Goal: Task Accomplishment & Management: Complete application form

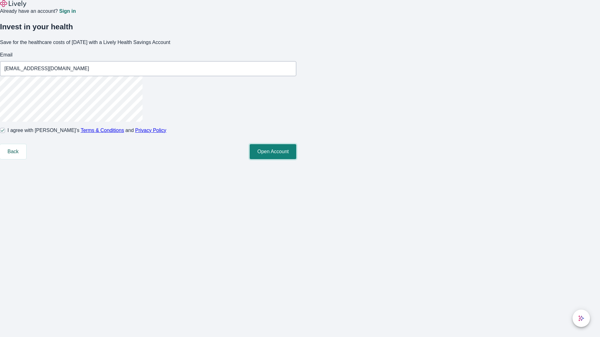
click at [296, 159] on button "Open Account" at bounding box center [273, 151] width 47 height 15
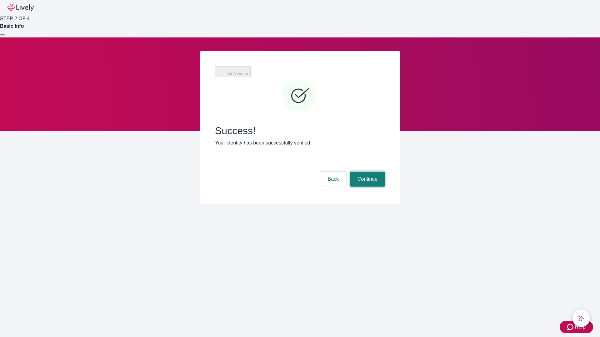
click at [366, 172] on button "Continue" at bounding box center [367, 179] width 35 height 15
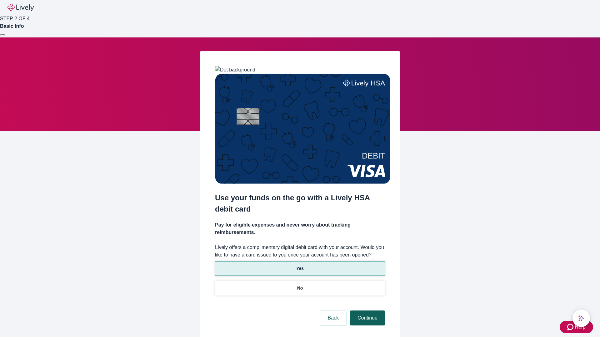
click at [300, 266] on p "Yes" at bounding box center [299, 269] width 7 height 7
click at [366, 311] on button "Continue" at bounding box center [367, 318] width 35 height 15
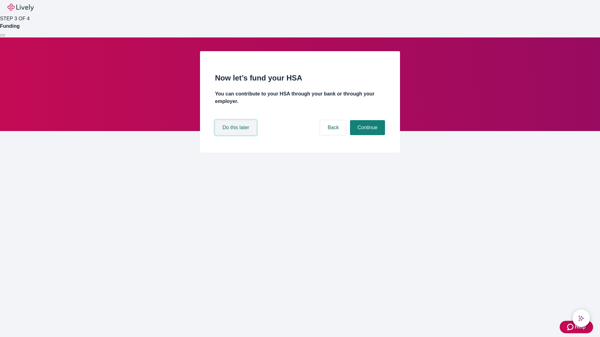
click at [237, 135] on button "Do this later" at bounding box center [236, 127] width 42 height 15
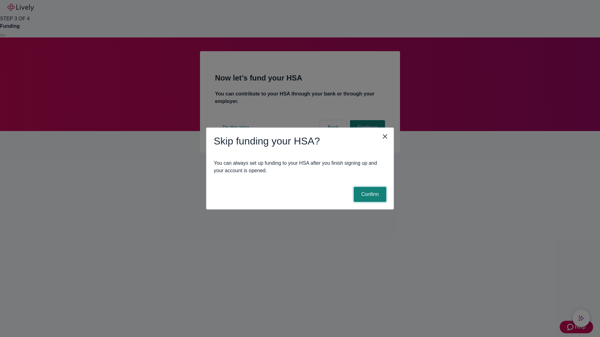
click at [369, 195] on button "Confirm" at bounding box center [370, 194] width 32 height 15
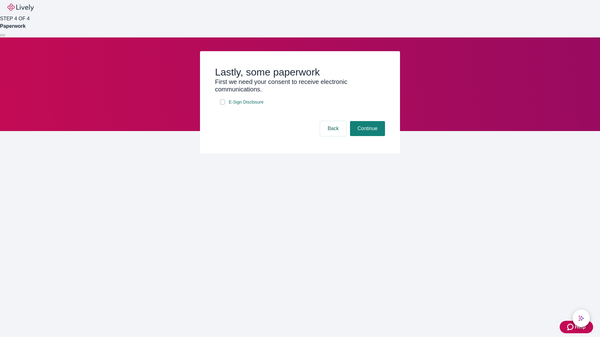
click at [222, 105] on input "E-Sign Disclosure" at bounding box center [222, 102] width 5 height 5
checkbox input "true"
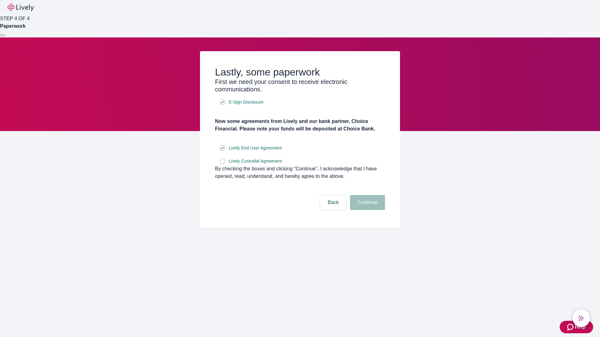
click at [222, 164] on input "Lively Custodial Agreement" at bounding box center [222, 161] width 5 height 5
checkbox input "true"
click at [366, 210] on button "Continue" at bounding box center [367, 202] width 35 height 15
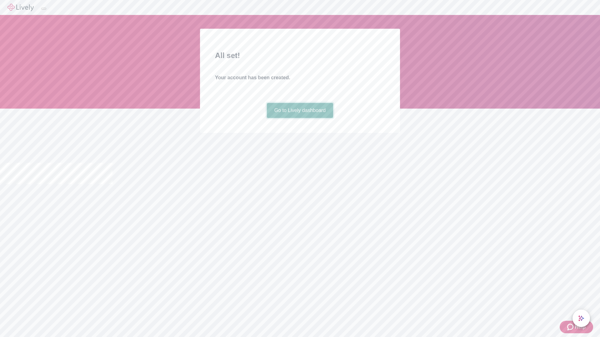
click at [300, 118] on link "Go to Lively dashboard" at bounding box center [300, 110] width 67 height 15
